Goal: Task Accomplishment & Management: Use online tool/utility

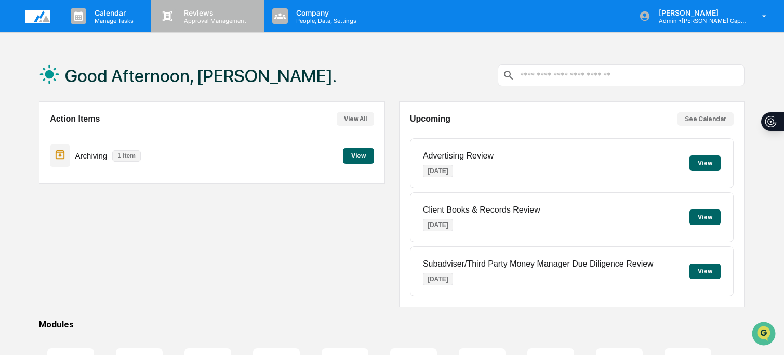
click at [203, 27] on div "Reviews Approval Management" at bounding box center [207, 16] width 112 height 32
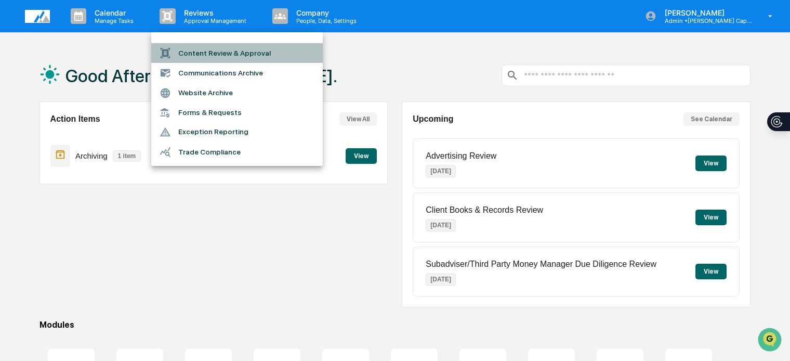
click at [223, 55] on li "Content Review & Approval" at bounding box center [236, 53] width 171 height 20
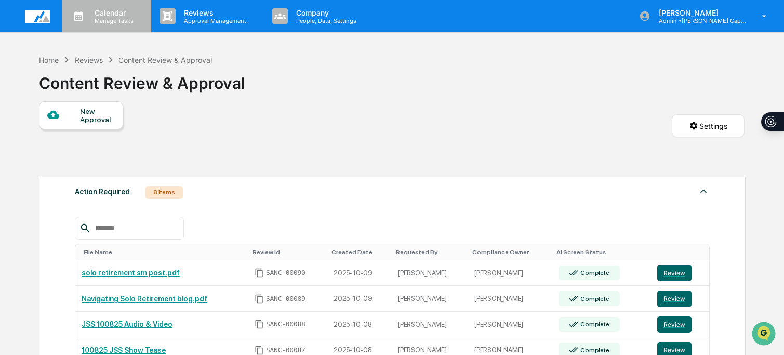
click at [119, 23] on p "Manage Tasks" at bounding box center [112, 20] width 52 height 7
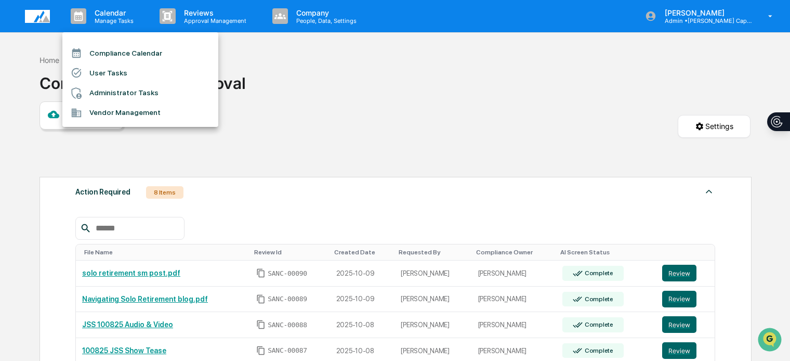
click at [156, 45] on li "Compliance Calendar" at bounding box center [140, 53] width 156 height 20
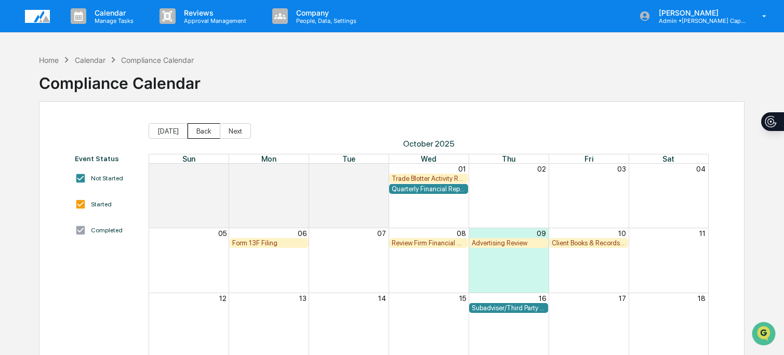
click at [190, 134] on button "Back" at bounding box center [204, 131] width 33 height 16
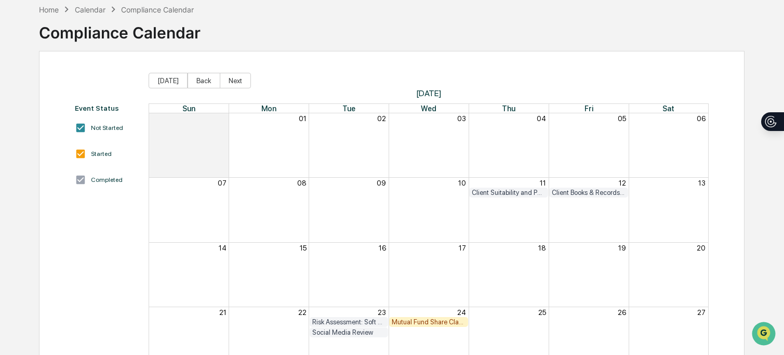
scroll to position [153, 0]
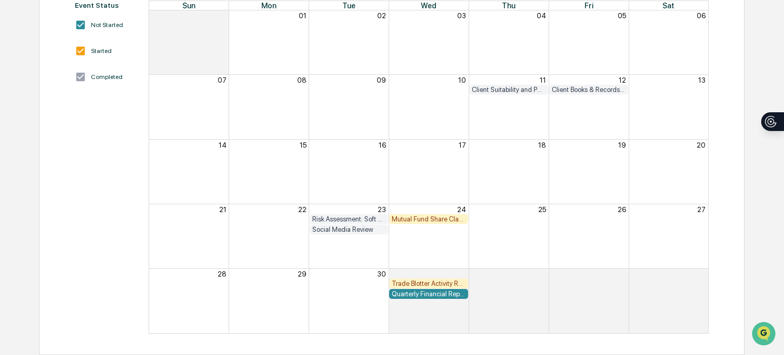
click at [407, 218] on div "Mutual Fund Share Class & Fee Review" at bounding box center [429, 219] width 74 height 8
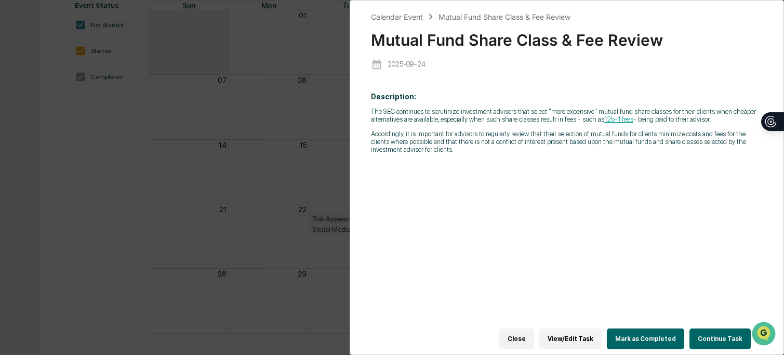
click at [710, 328] on button "Continue Task" at bounding box center [720, 338] width 61 height 21
